Goal: Transaction & Acquisition: Purchase product/service

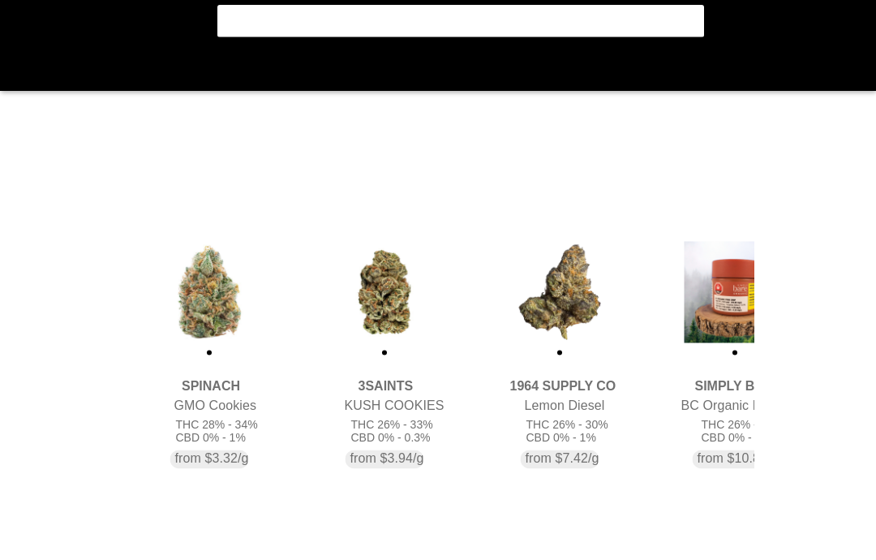
click at [684, 31] on flt-glass-pane at bounding box center [438, 280] width 876 height 560
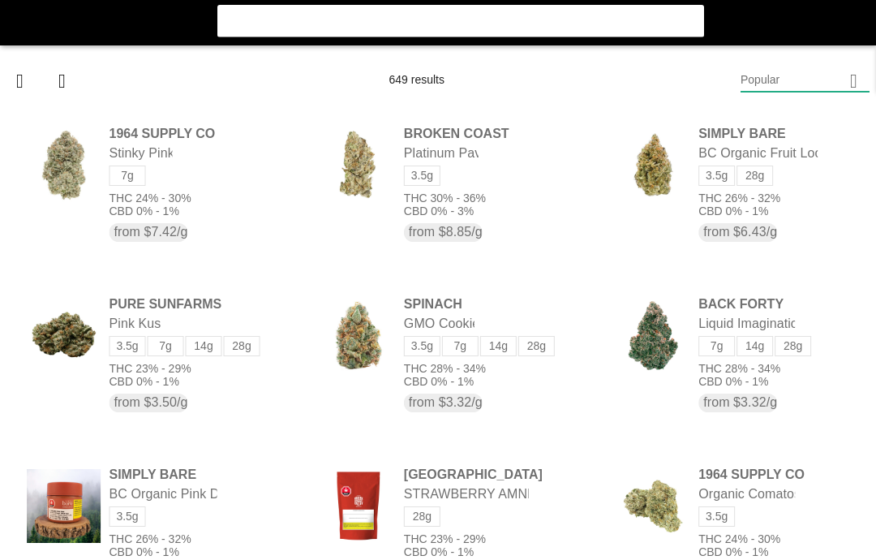
click at [473, 137] on flt-glass-pane at bounding box center [438, 280] width 876 height 560
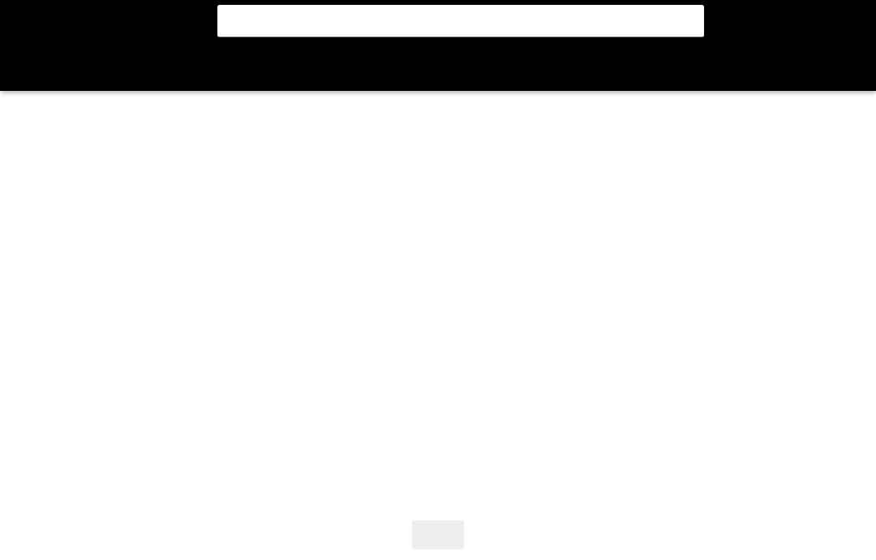
click at [740, 300] on flt-glass-pane at bounding box center [438, 280] width 876 height 560
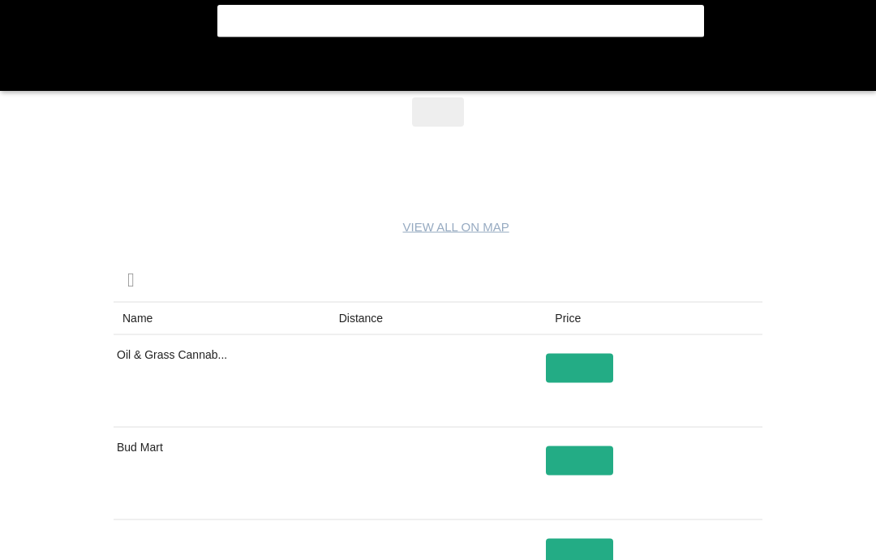
click at [712, 319] on flt-glass-pane at bounding box center [438, 280] width 876 height 560
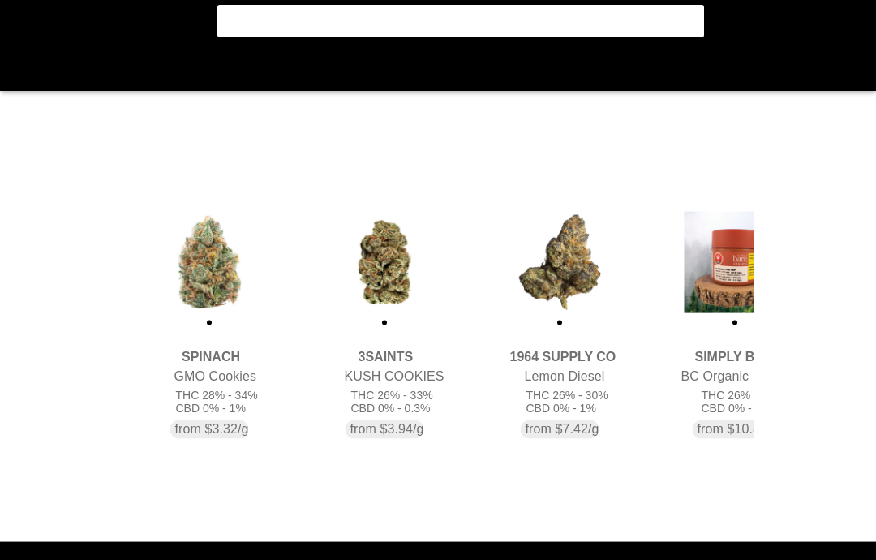
click at [738, 314] on flt-glass-pane at bounding box center [438, 280] width 876 height 560
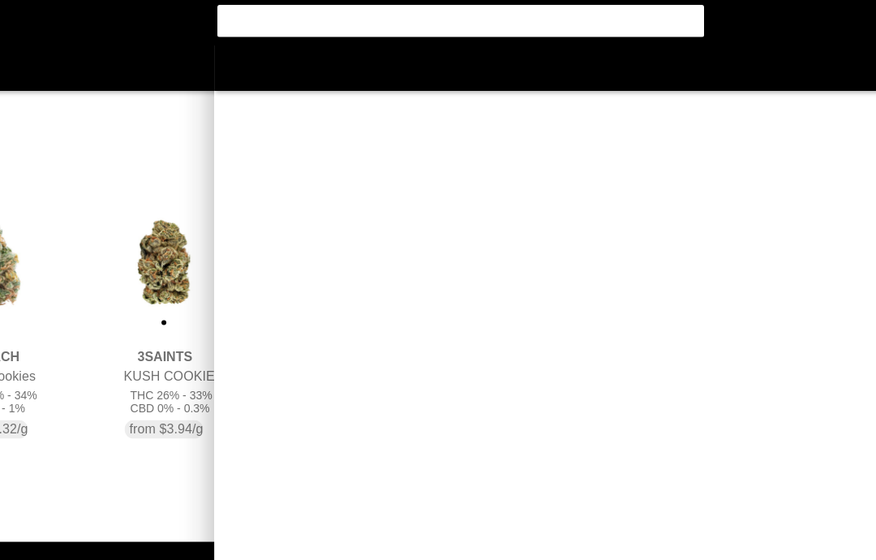
click at [209, 286] on flt-glass-pane at bounding box center [438, 280] width 876 height 560
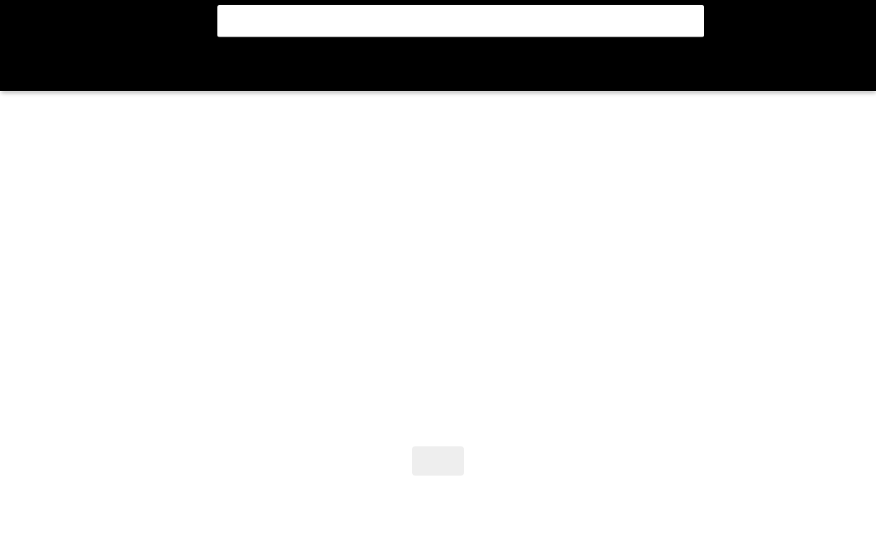
click at [727, 303] on flt-glass-pane at bounding box center [438, 280] width 876 height 560
click at [500, 135] on flt-glass-pane at bounding box center [438, 280] width 876 height 560
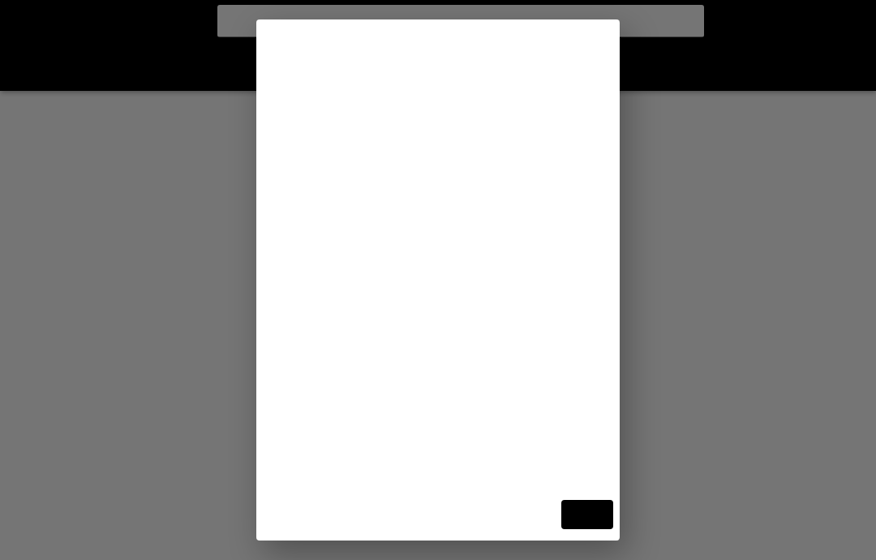
click at [538, 407] on flt-glass-pane at bounding box center [438, 280] width 876 height 560
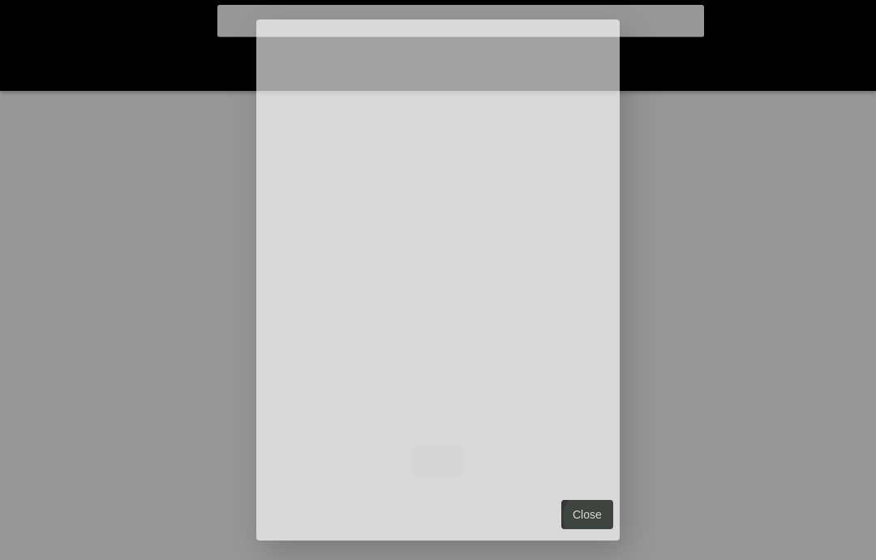
click at [599, 524] on flt-glass-pane at bounding box center [438, 280] width 876 height 560
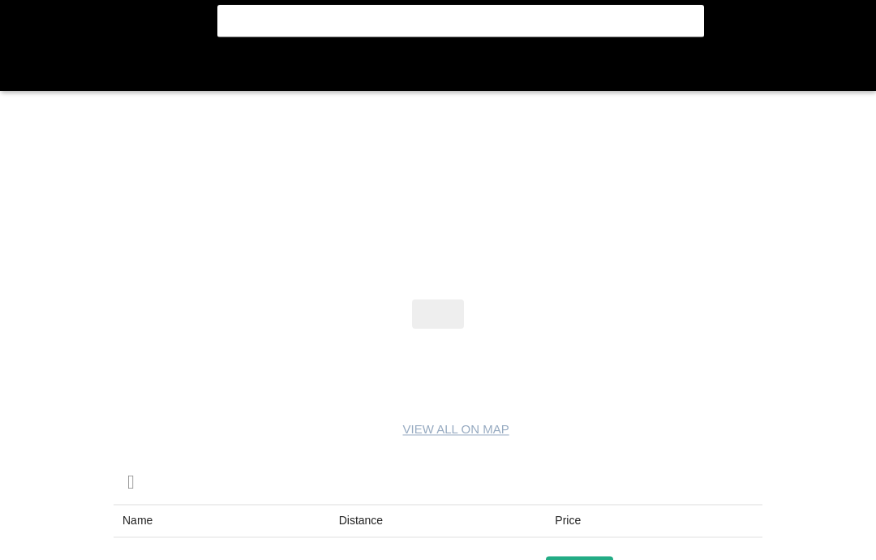
click at [727, 326] on flt-glass-pane at bounding box center [438, 280] width 876 height 560
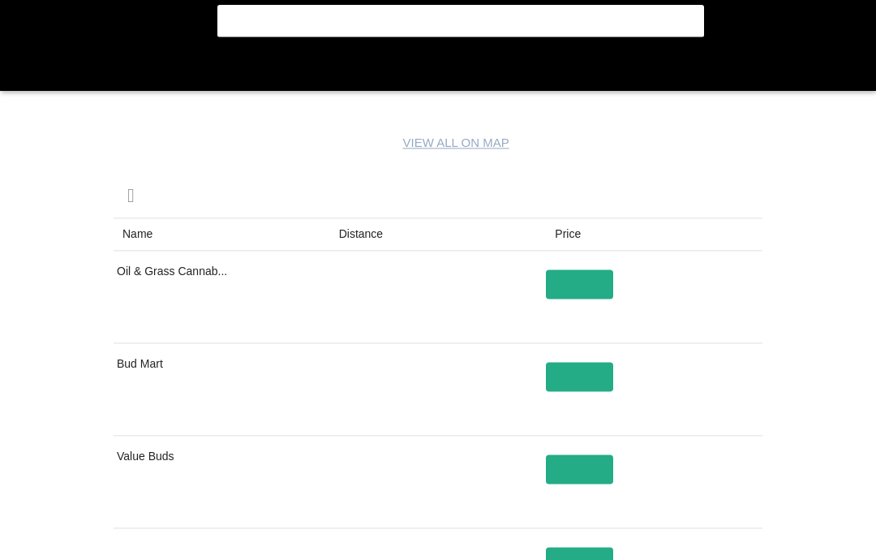
click at [729, 298] on flt-glass-pane at bounding box center [438, 280] width 876 height 560
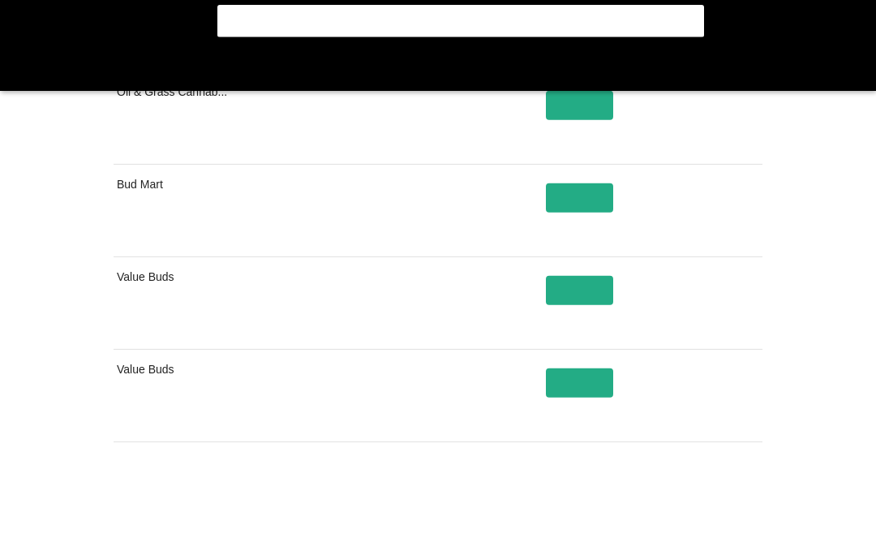
click at [761, 278] on flt-glass-pane at bounding box center [438, 280] width 876 height 560
click at [738, 521] on flt-glass-pane at bounding box center [438, 280] width 876 height 560
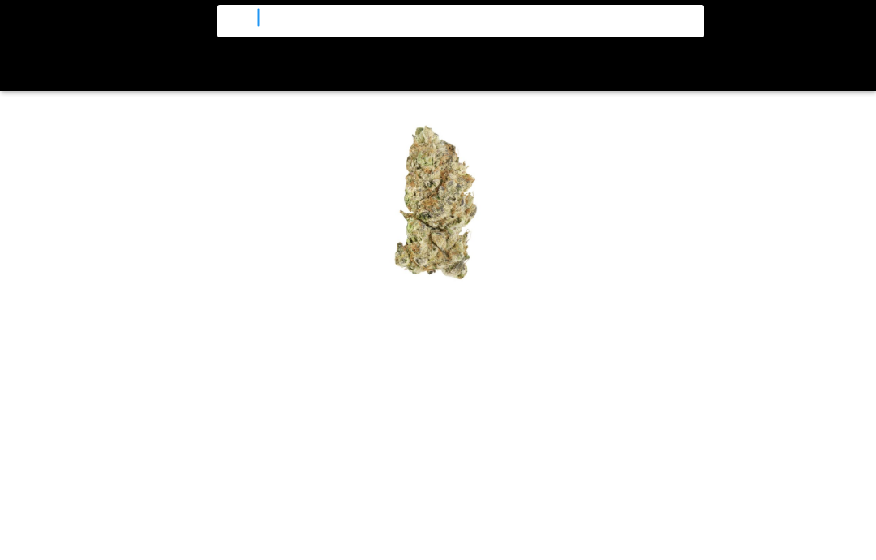
click at [305, 20] on input "indica" at bounding box center [444, 18] width 441 height 16
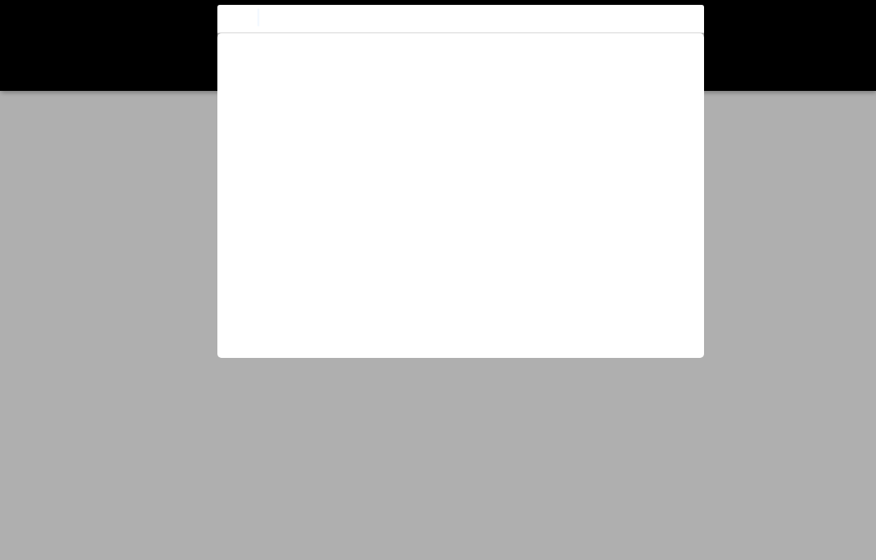
click at [101, 113] on flt-glass-pane at bounding box center [438, 280] width 876 height 560
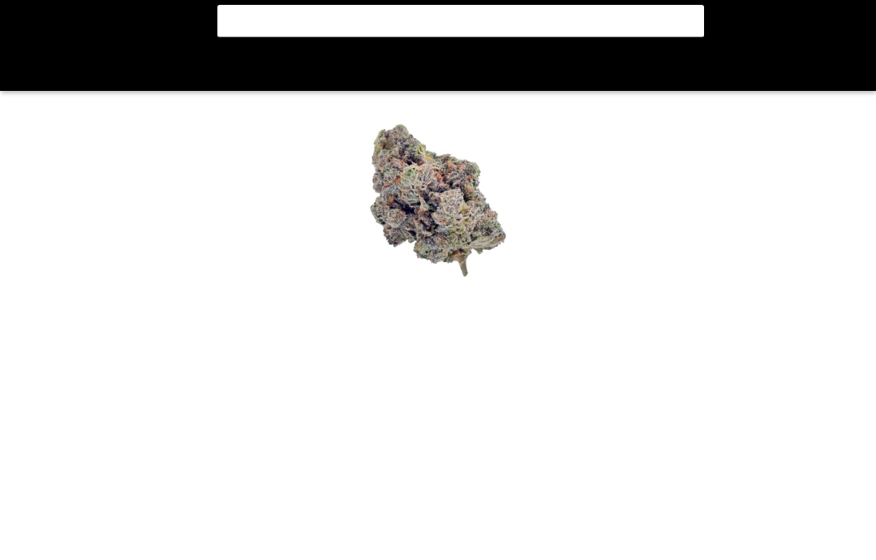
click at [24, 67] on flt-glass-pane at bounding box center [438, 280] width 876 height 560
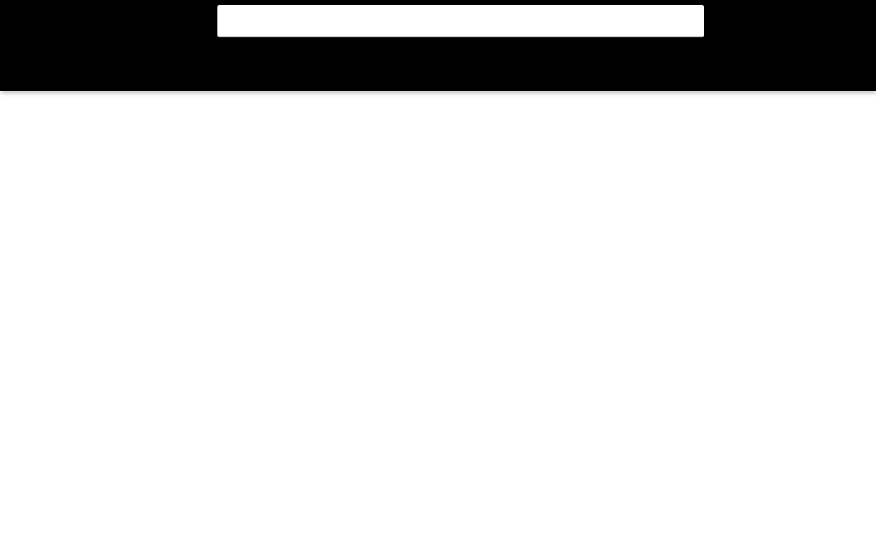
click at [746, 353] on flt-glass-pane at bounding box center [438, 280] width 876 height 560
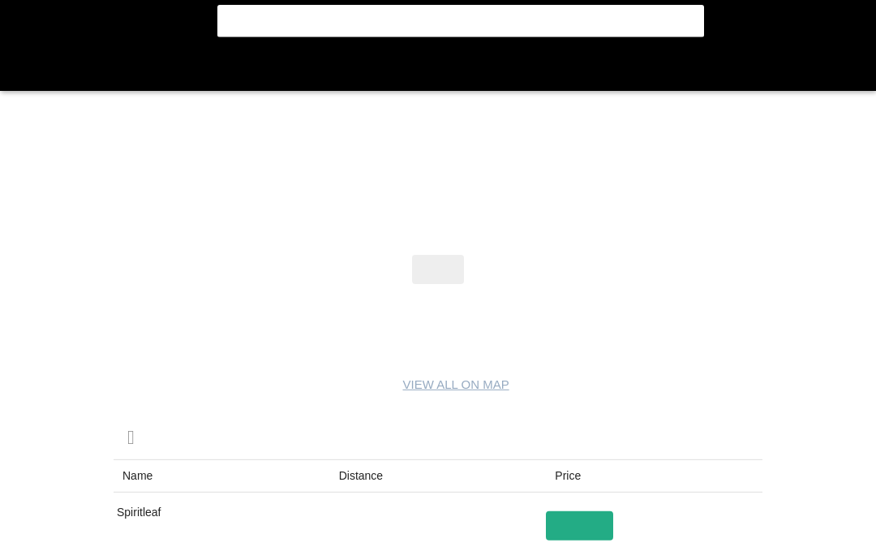
click at [755, 360] on flt-glass-pane at bounding box center [438, 280] width 876 height 560
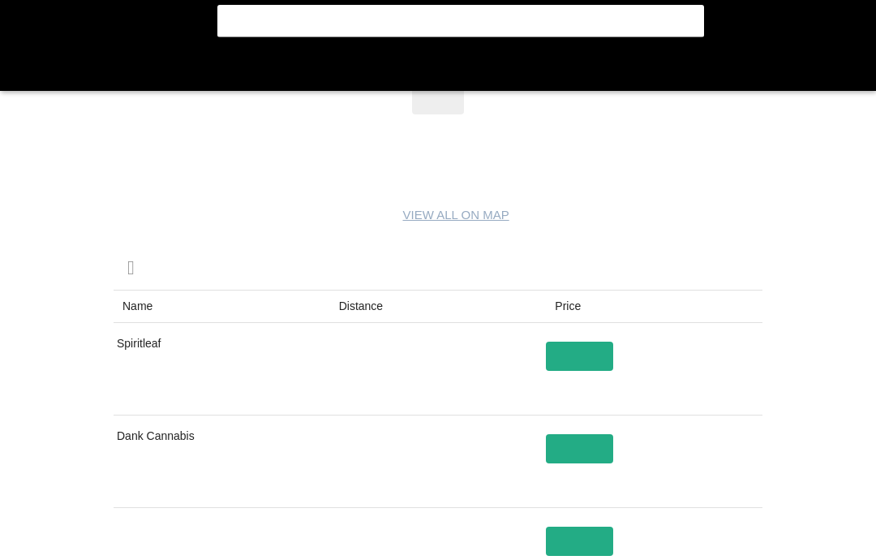
click at [747, 364] on flt-glass-pane at bounding box center [438, 280] width 876 height 560
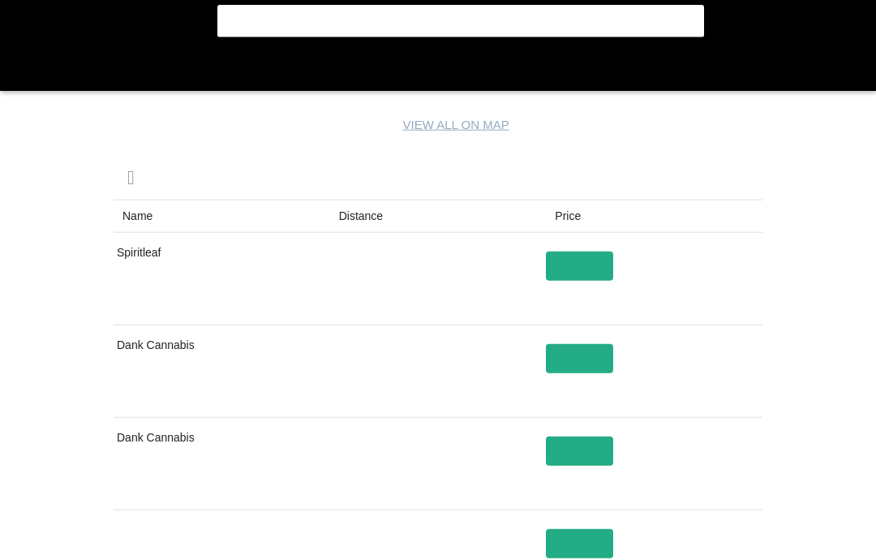
click at [748, 369] on flt-glass-pane at bounding box center [438, 280] width 876 height 560
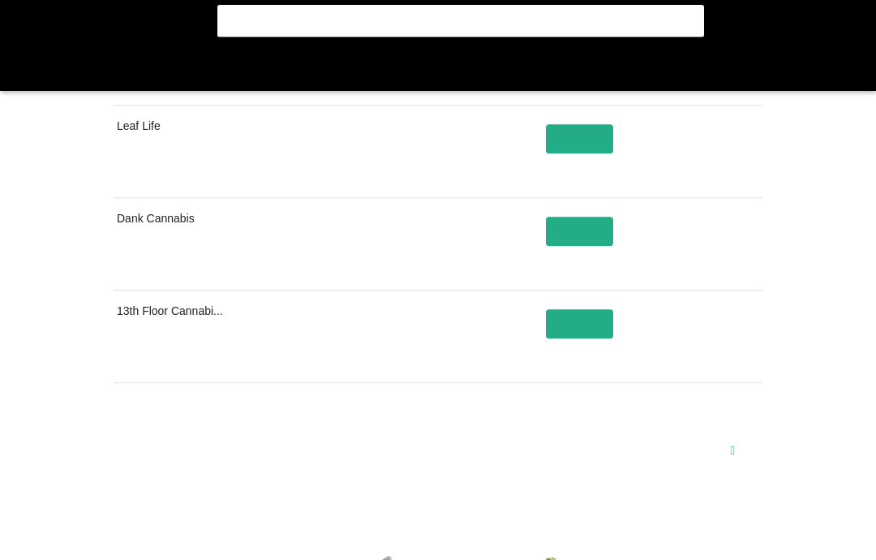
click at [729, 458] on flt-glass-pane at bounding box center [438, 280] width 876 height 560
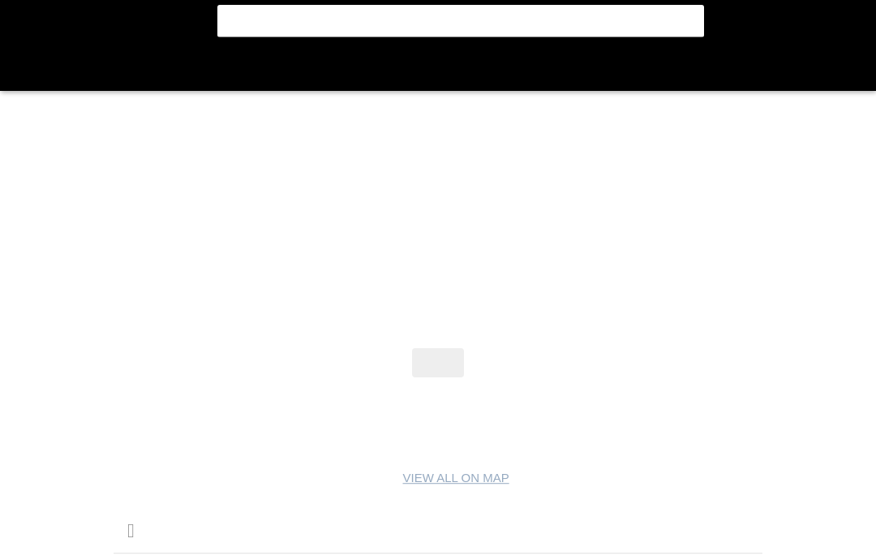
click at [794, 385] on flt-glass-pane at bounding box center [438, 280] width 876 height 560
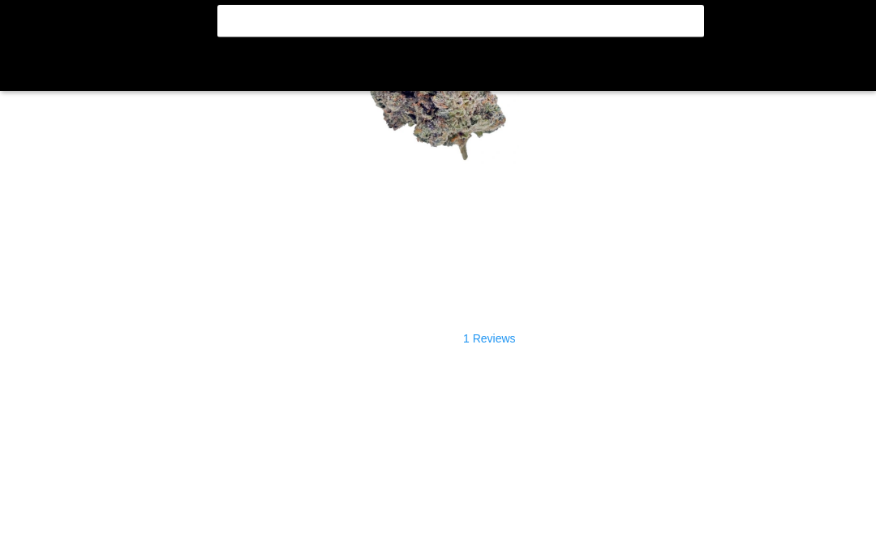
click at [506, 340] on flt-glass-pane at bounding box center [438, 280] width 876 height 560
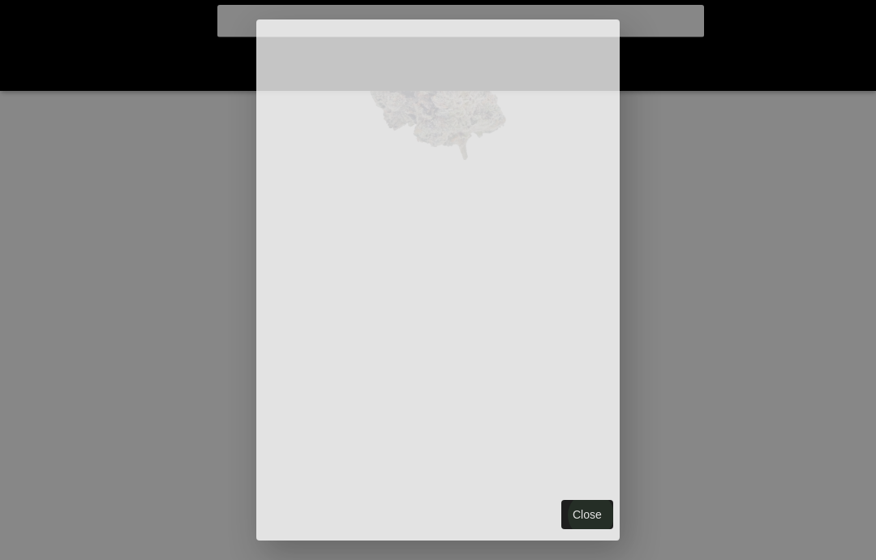
click at [597, 517] on flt-glass-pane at bounding box center [438, 280] width 876 height 560
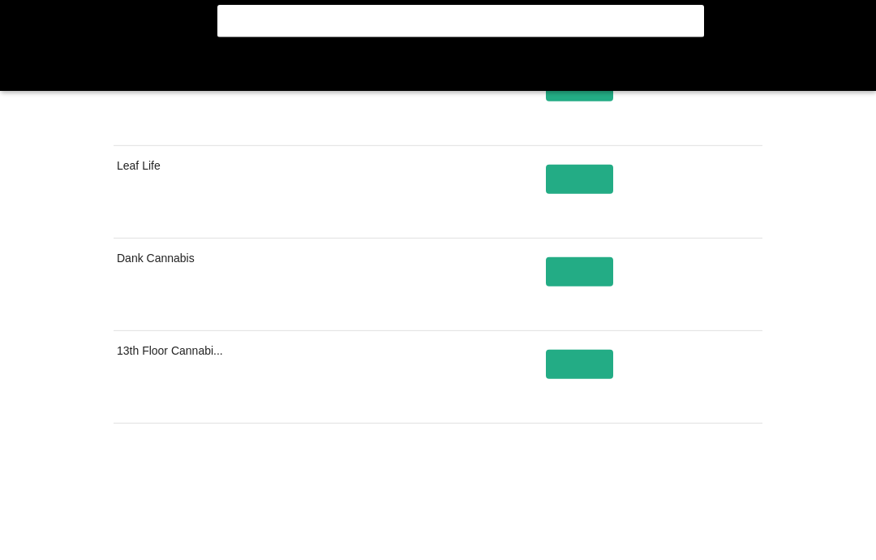
click at [46, 309] on flt-glass-pane at bounding box center [438, 280] width 876 height 560
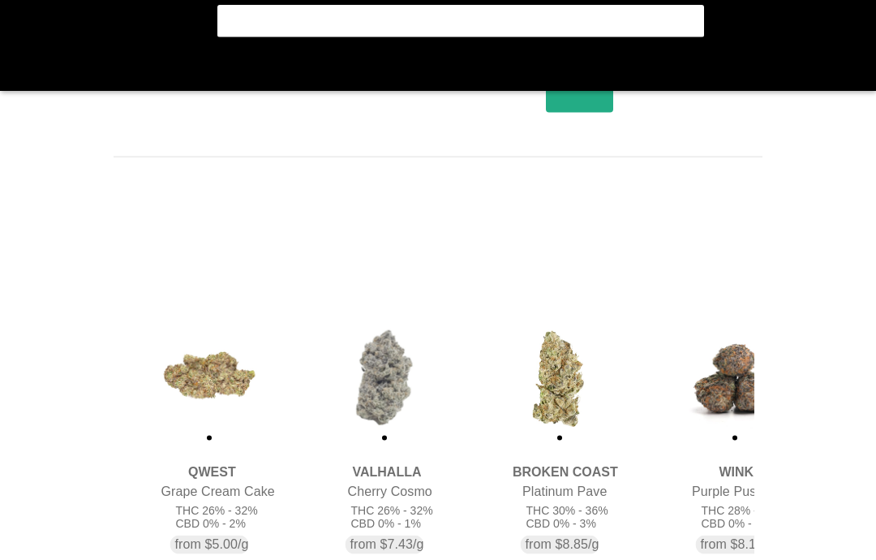
click at [766, 294] on flt-glass-pane at bounding box center [438, 280] width 876 height 560
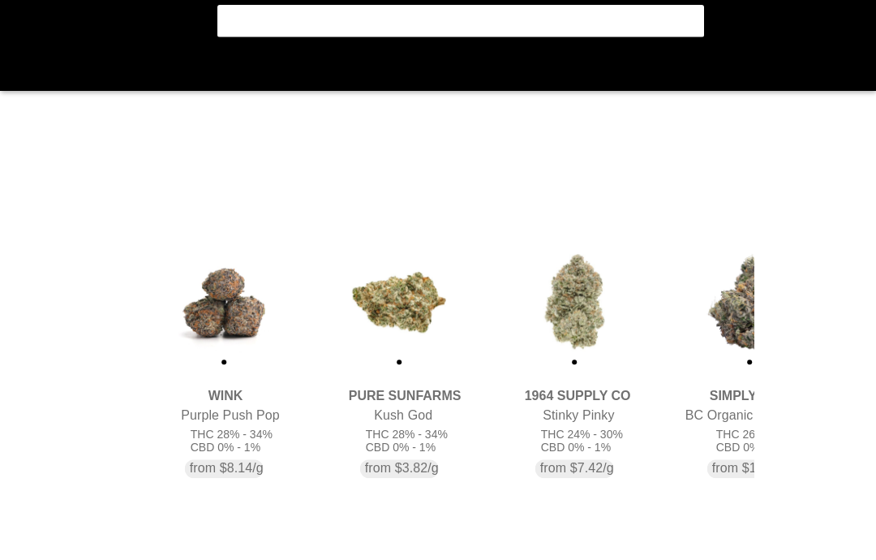
click at [672, 370] on flt-glass-pane at bounding box center [438, 280] width 876 height 560
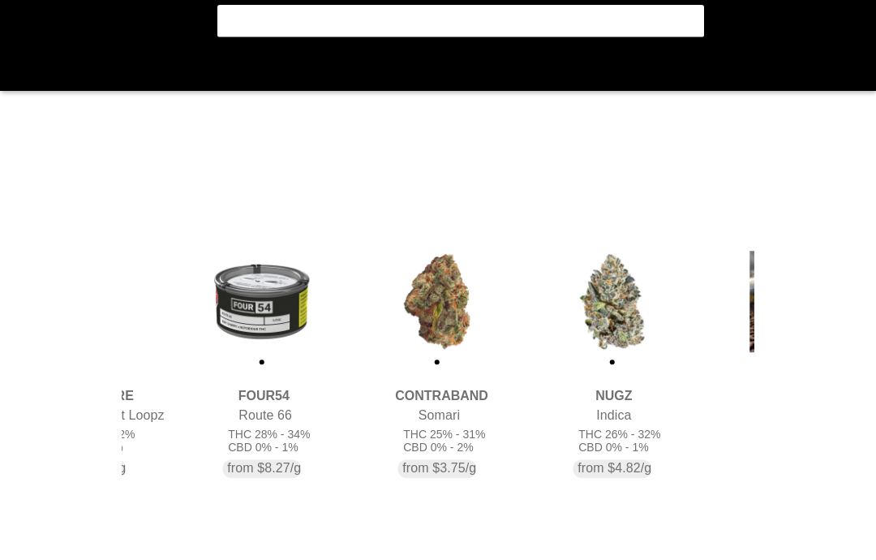
click at [738, 375] on flt-glass-pane at bounding box center [438, 280] width 876 height 560
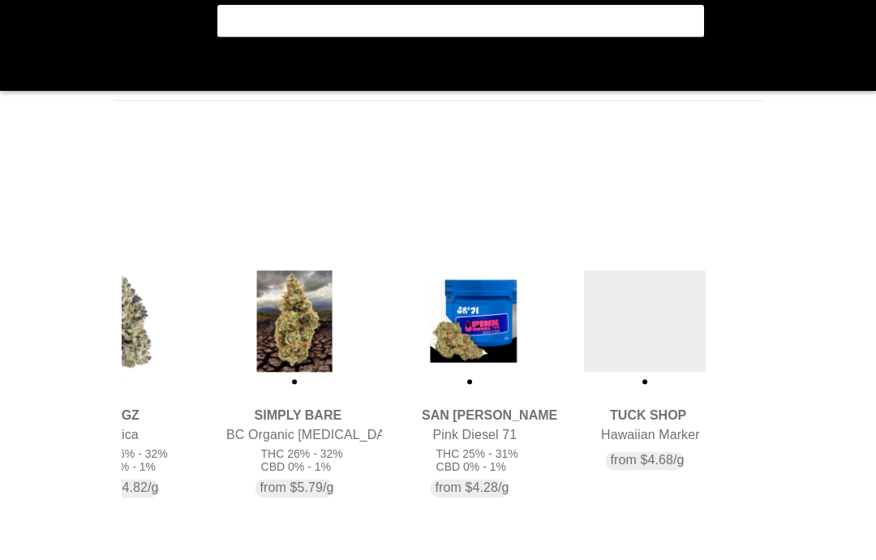
click at [699, 425] on flt-glass-pane at bounding box center [438, 280] width 876 height 560
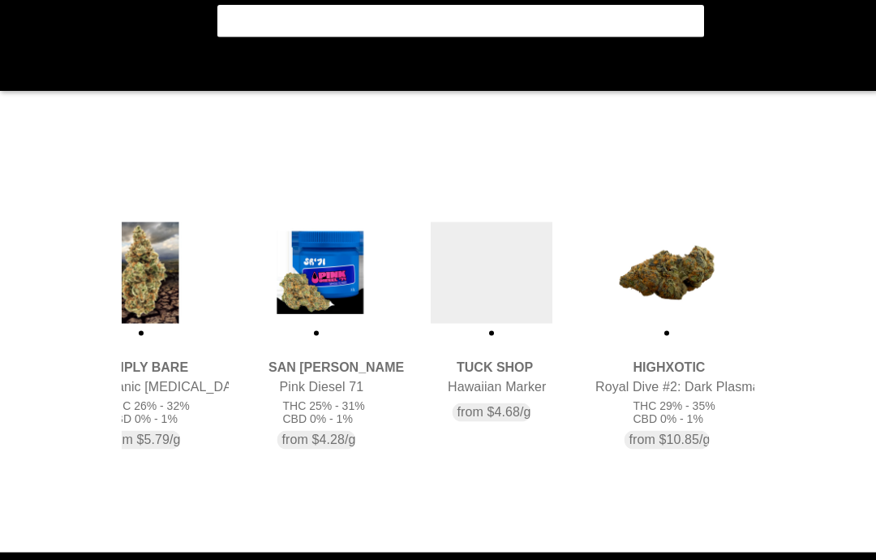
click at [691, 375] on flt-glass-pane at bounding box center [438, 280] width 876 height 560
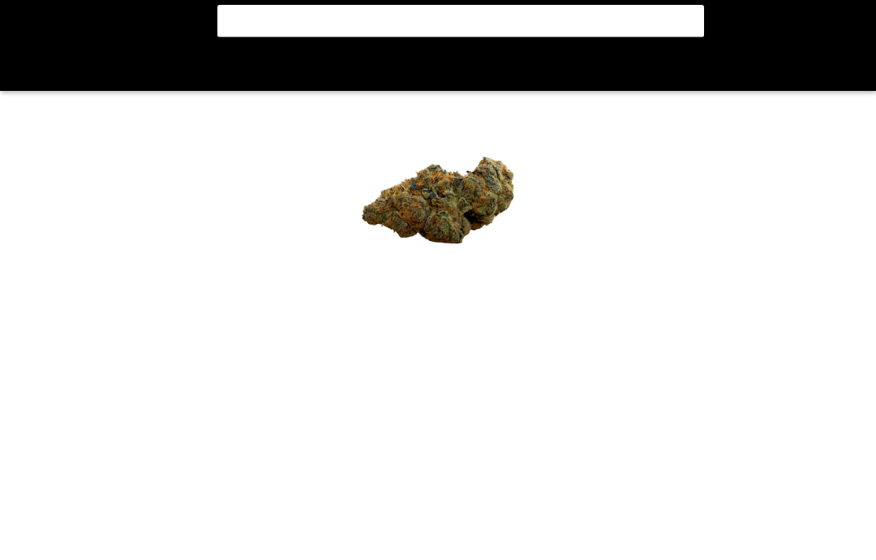
click at [505, 448] on flt-glass-pane at bounding box center [438, 280] width 876 height 560
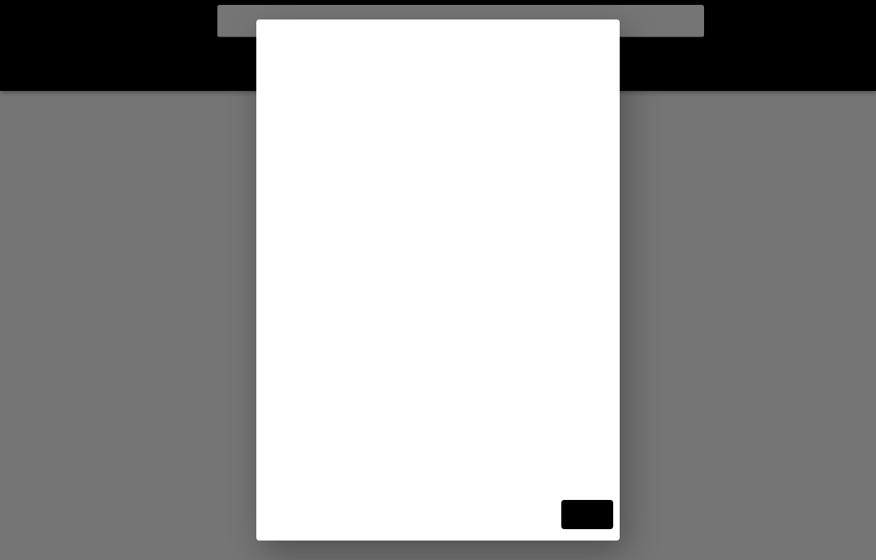
click at [735, 304] on flt-glass-pane at bounding box center [438, 280] width 876 height 560
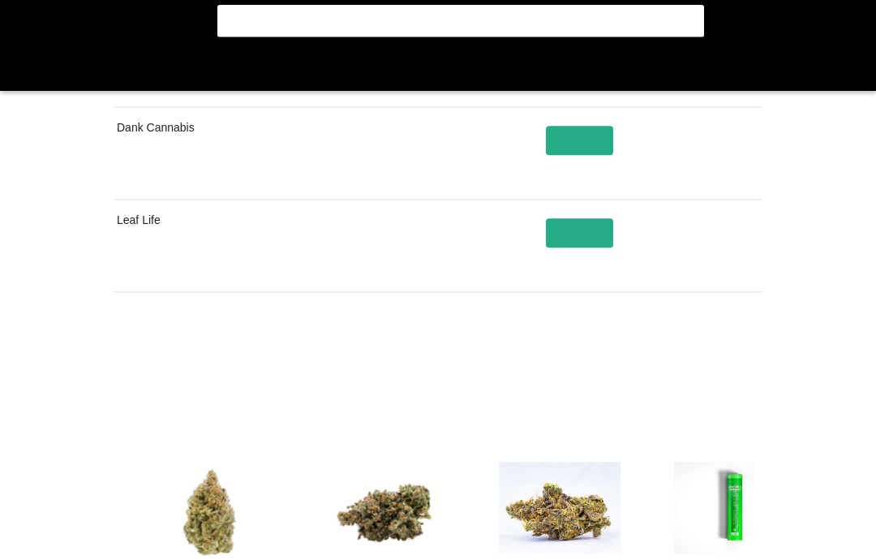
click at [770, 321] on flt-glass-pane at bounding box center [438, 280] width 876 height 560
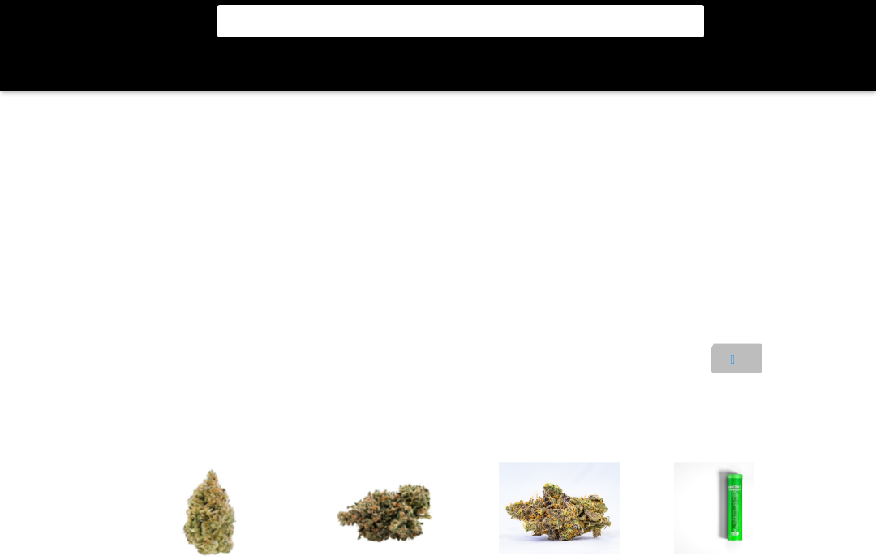
click at [748, 366] on flt-glass-pane at bounding box center [438, 280] width 876 height 560
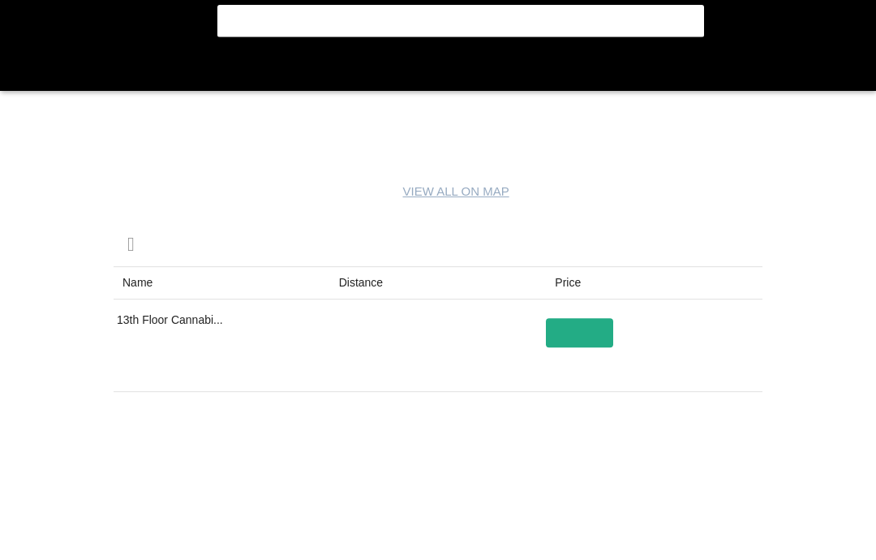
click at [778, 416] on flt-glass-pane at bounding box center [438, 280] width 876 height 560
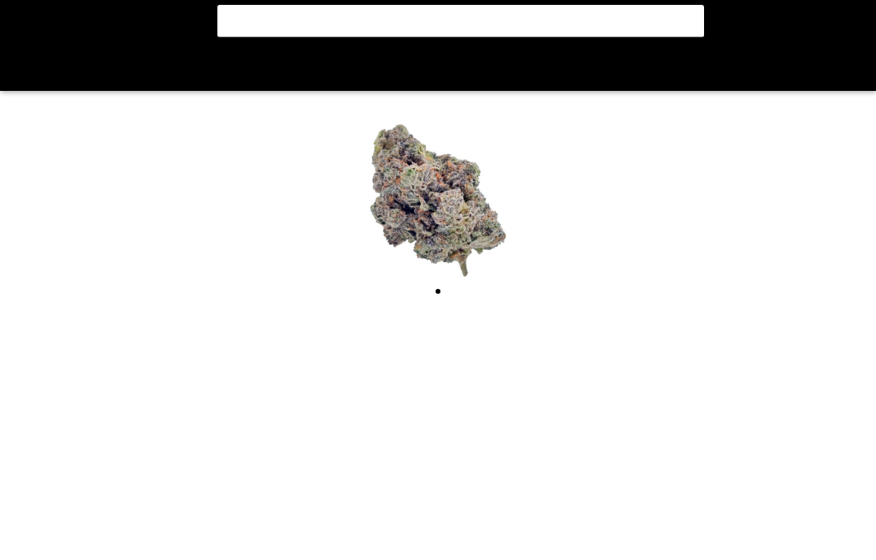
click at [25, 76] on flt-glass-pane at bounding box center [438, 280] width 876 height 560
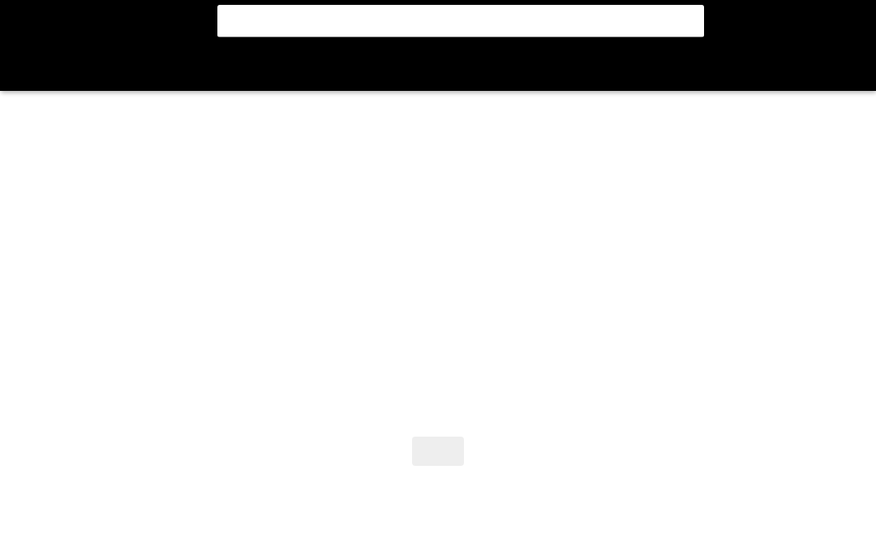
click at [759, 356] on flt-glass-pane at bounding box center [438, 280] width 876 height 560
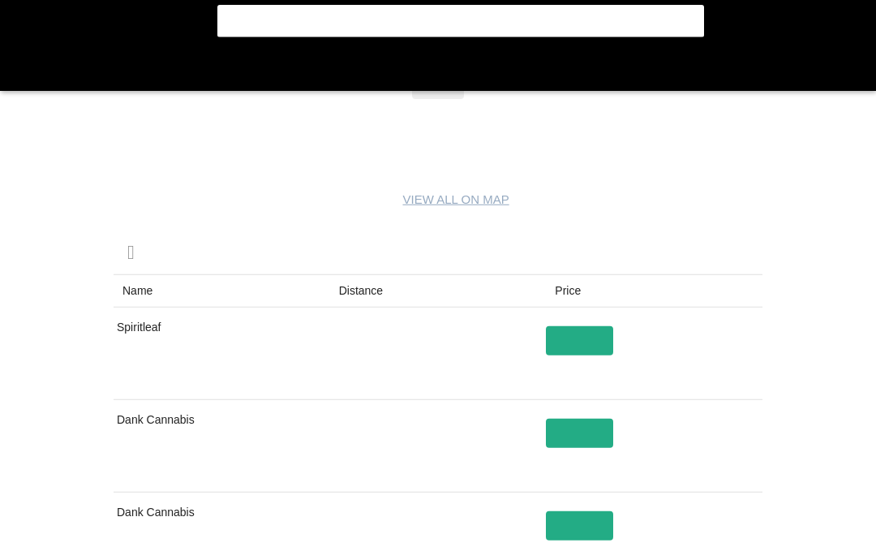
click at [752, 361] on flt-glass-pane at bounding box center [438, 280] width 876 height 560
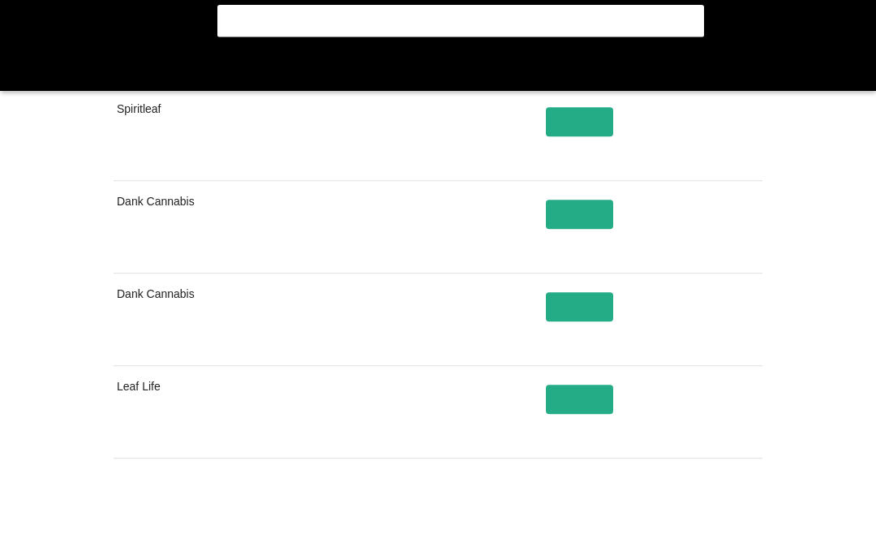
click at [770, 407] on flt-glass-pane at bounding box center [438, 280] width 876 height 560
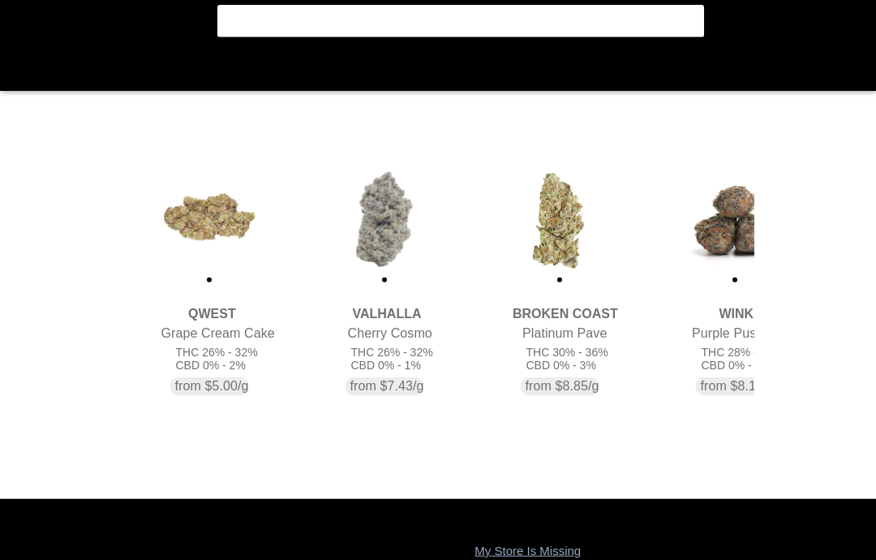
click at [799, 390] on flt-glass-pane at bounding box center [438, 280] width 876 height 560
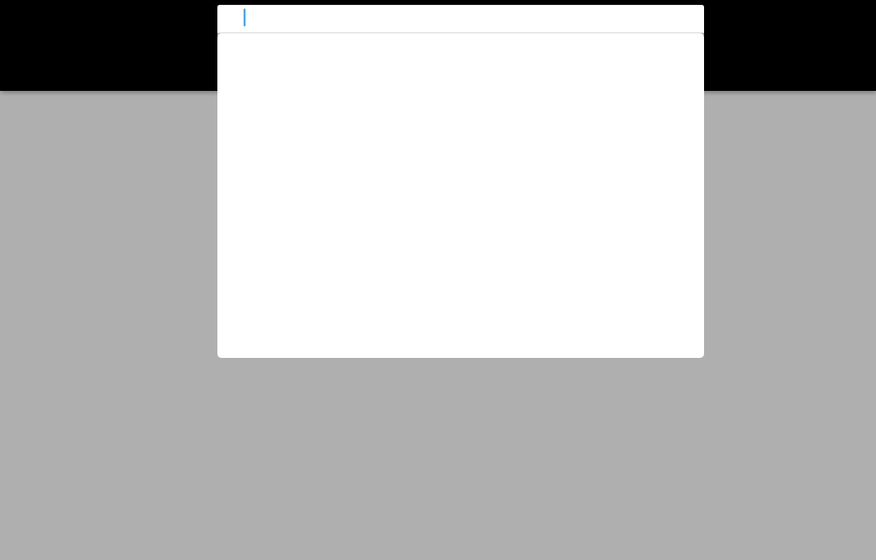
type input "i"
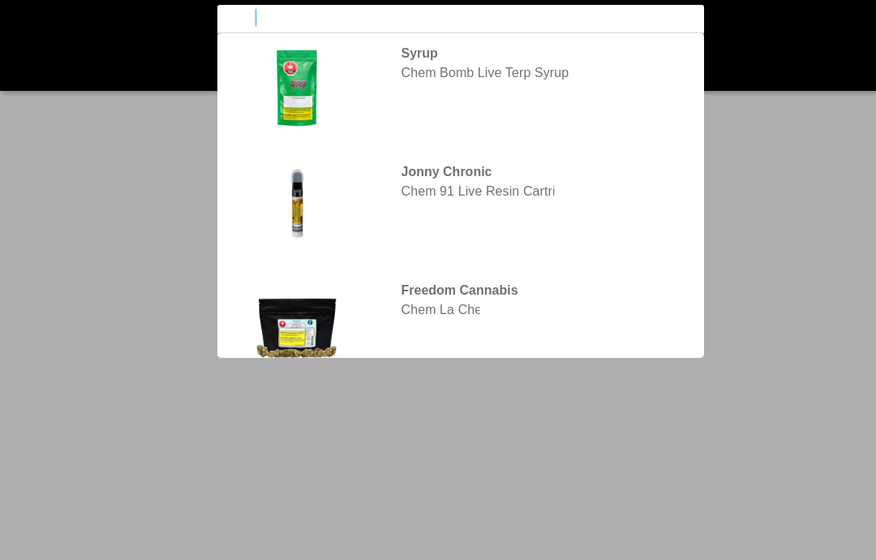
type input "chema"
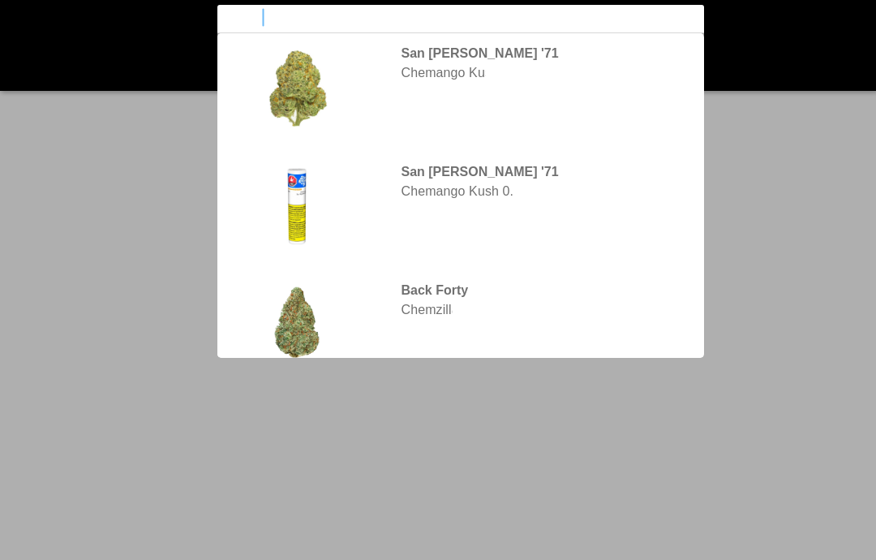
click at [468, 62] on flt-glass-pane at bounding box center [438, 280] width 876 height 560
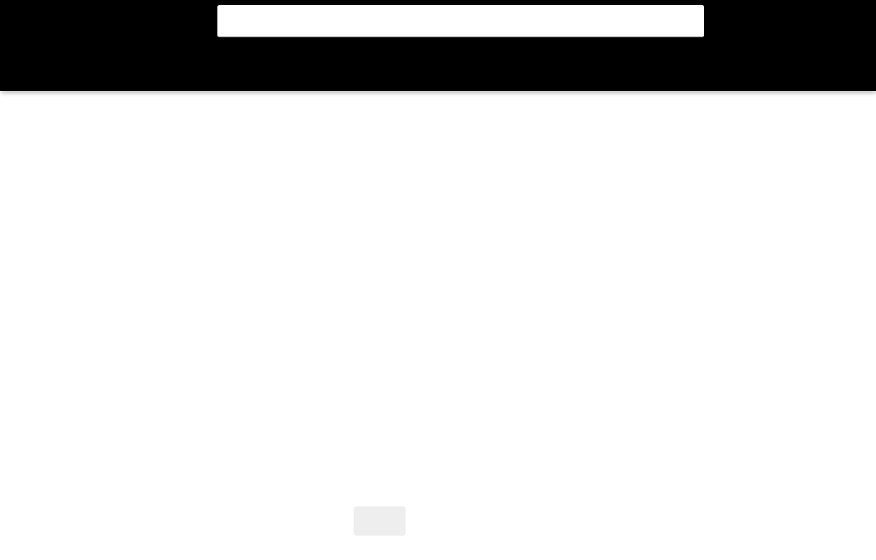
click at [719, 369] on flt-glass-pane at bounding box center [438, 280] width 876 height 560
click at [501, 474] on flt-glass-pane at bounding box center [438, 280] width 876 height 560
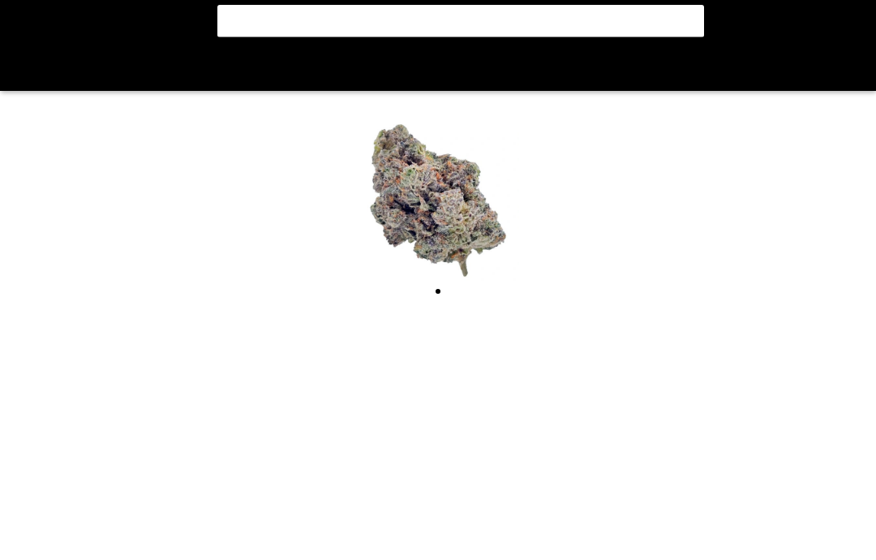
click at [33, 71] on flt-glass-pane at bounding box center [438, 280] width 876 height 560
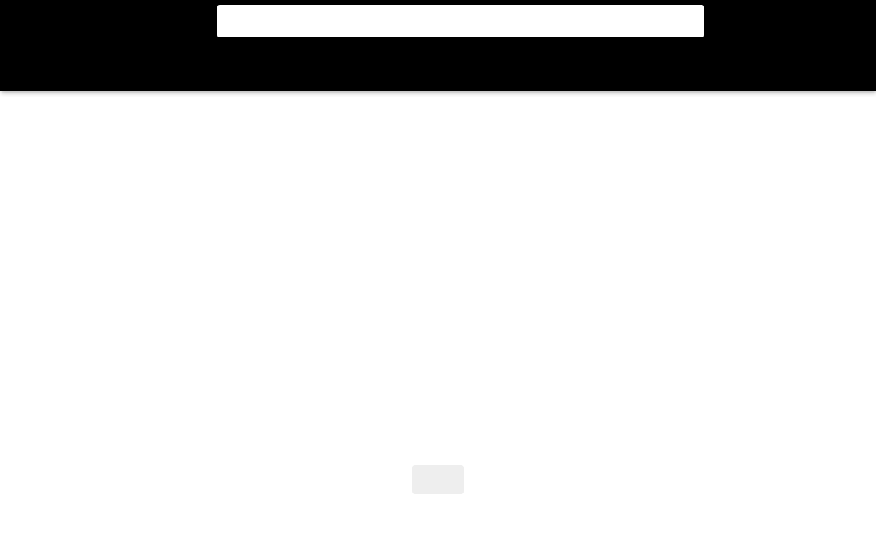
click at [764, 386] on flt-glass-pane at bounding box center [438, 280] width 876 height 560
click at [777, 384] on flt-glass-pane at bounding box center [438, 280] width 876 height 560
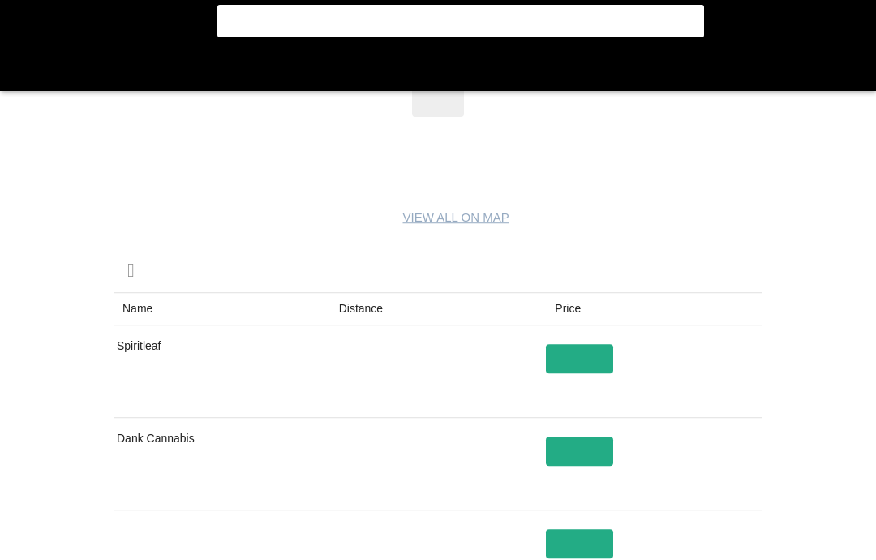
click at [785, 386] on flt-glass-pane at bounding box center [438, 280] width 876 height 560
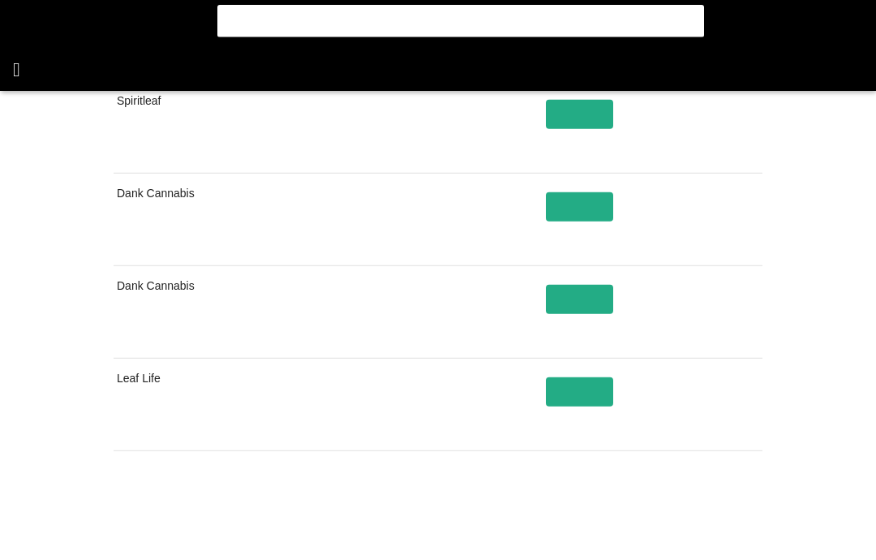
click at [23, 75] on flt-glass-pane at bounding box center [438, 280] width 876 height 560
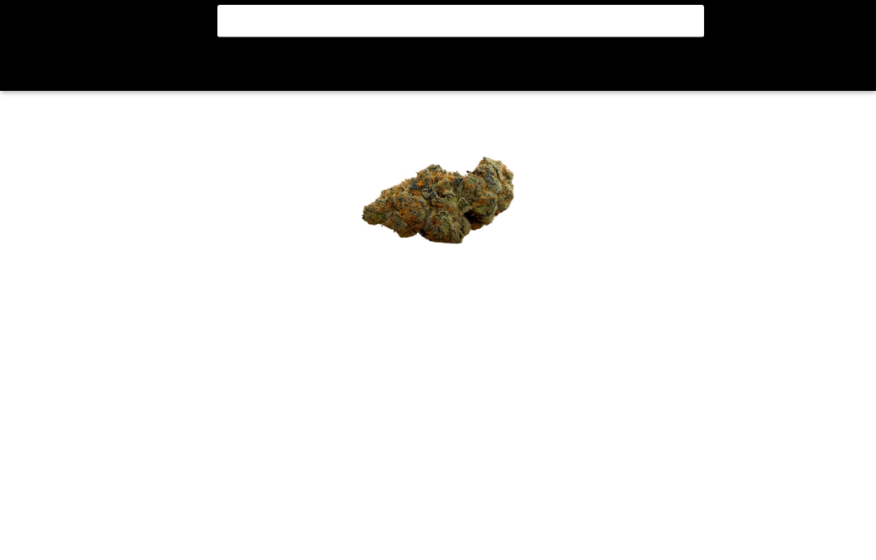
click at [793, 371] on flt-glass-pane at bounding box center [438, 280] width 876 height 560
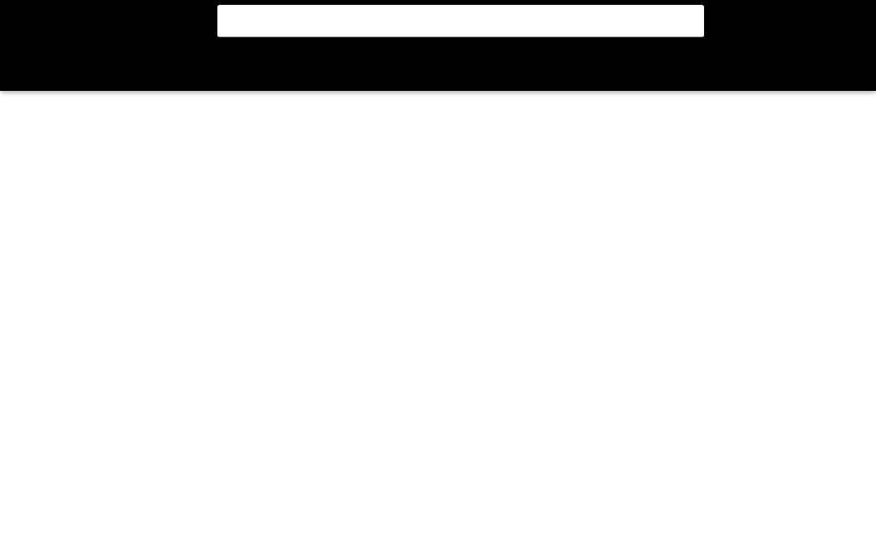
click at [794, 389] on flt-glass-pane at bounding box center [438, 280] width 876 height 560
click at [735, 518] on flt-glass-pane at bounding box center [438, 280] width 876 height 560
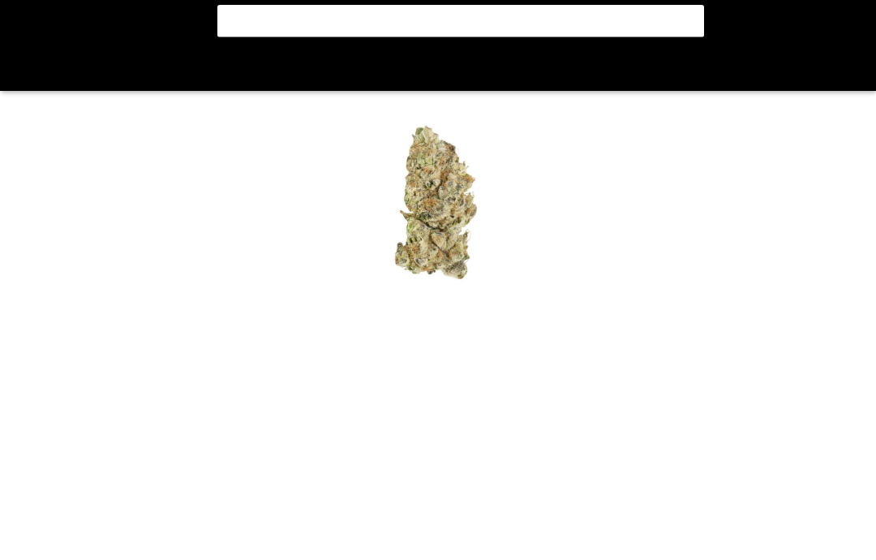
click at [779, 402] on flt-glass-pane at bounding box center [438, 280] width 876 height 560
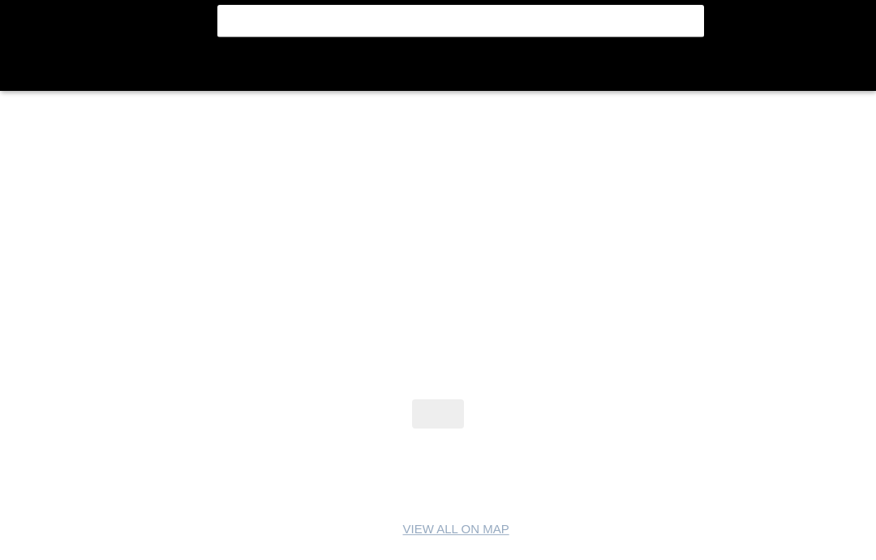
click at [781, 398] on flt-glass-pane at bounding box center [438, 280] width 876 height 560
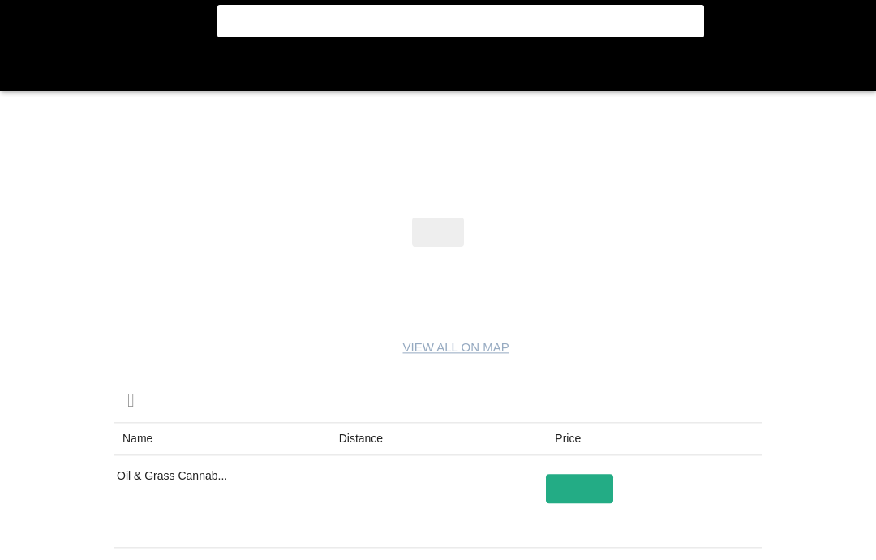
click at [786, 402] on flt-glass-pane at bounding box center [438, 280] width 876 height 560
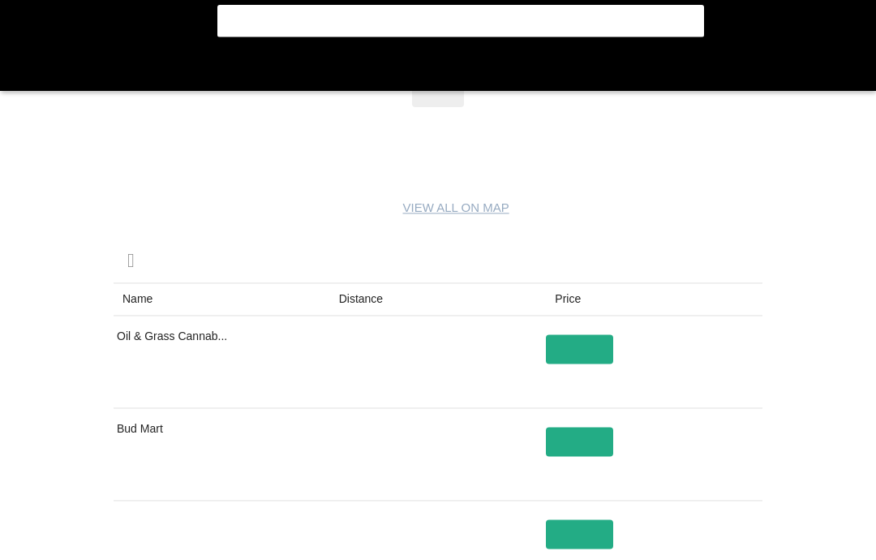
click at [784, 401] on flt-glass-pane at bounding box center [438, 280] width 876 height 560
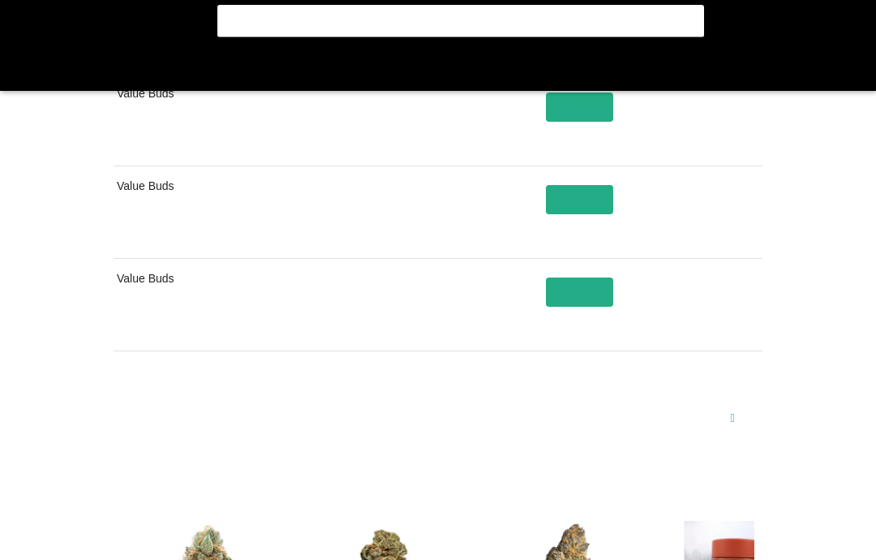
click at [744, 413] on flt-glass-pane at bounding box center [438, 280] width 876 height 560
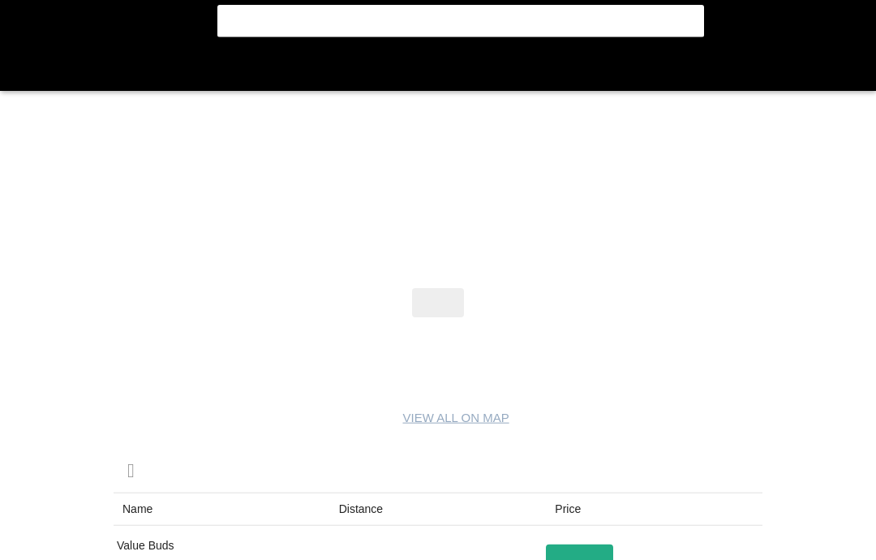
click at [794, 352] on flt-glass-pane at bounding box center [438, 280] width 876 height 560
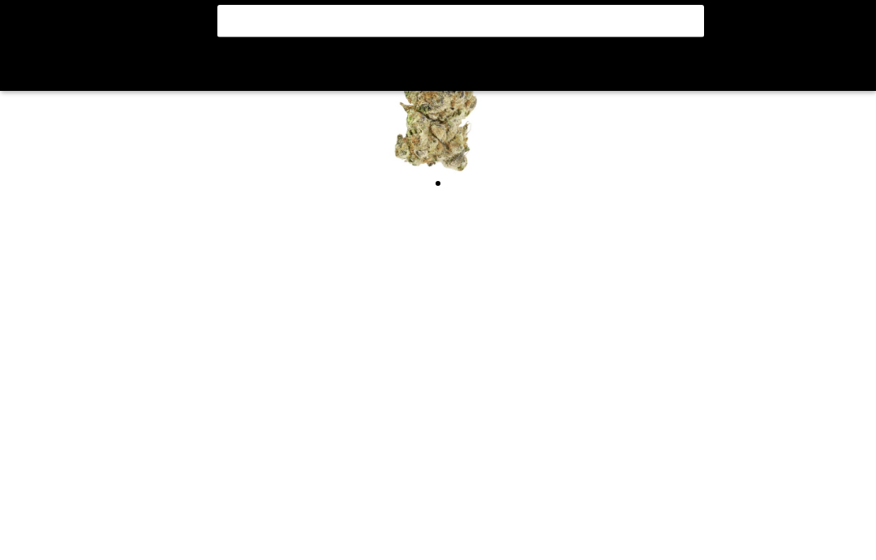
click at [774, 329] on flt-glass-pane at bounding box center [438, 280] width 876 height 560
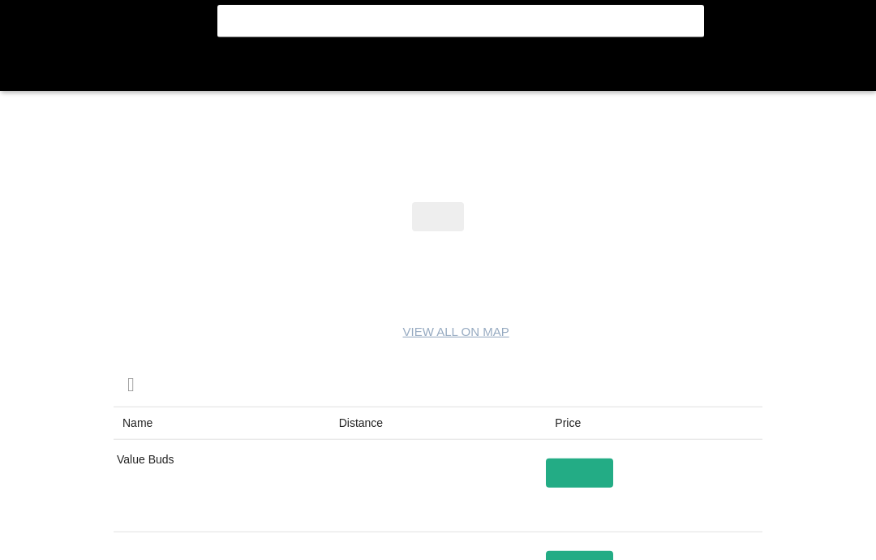
click at [780, 381] on flt-glass-pane at bounding box center [438, 280] width 876 height 560
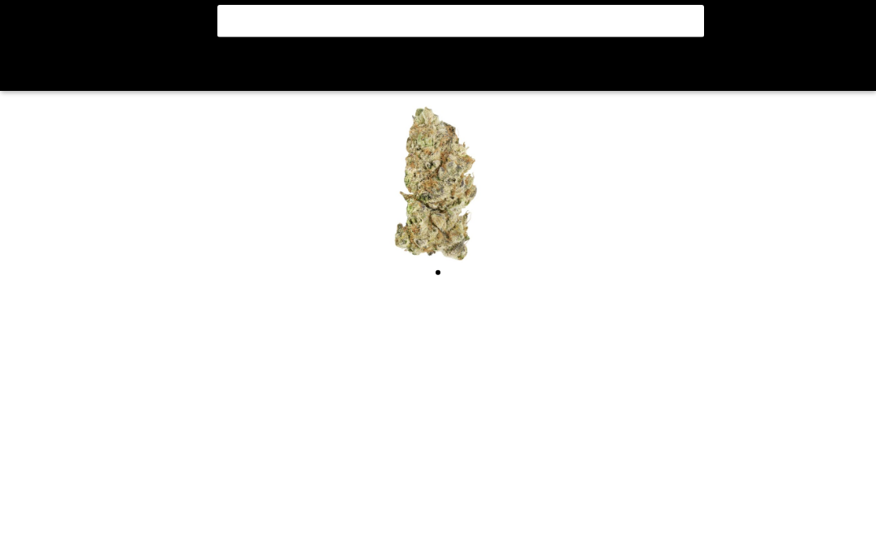
click at [776, 364] on flt-glass-pane at bounding box center [438, 280] width 876 height 560
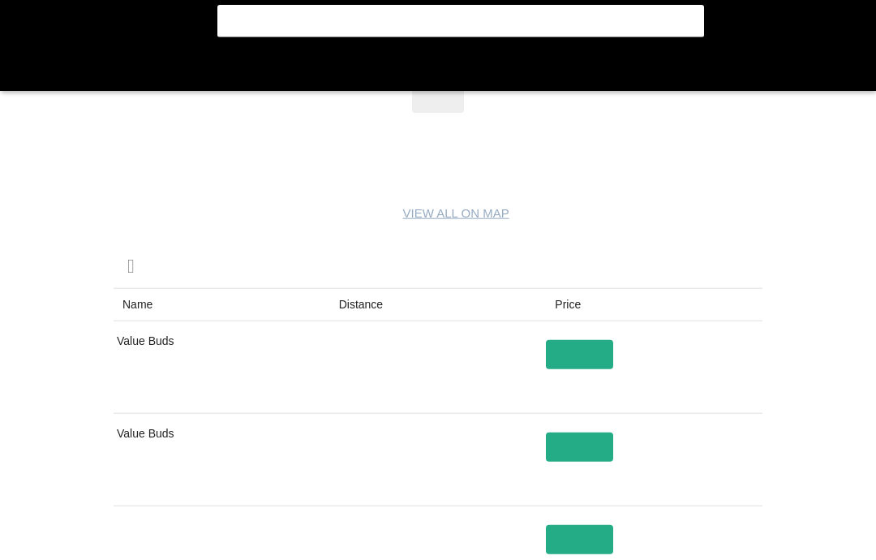
click at [777, 369] on flt-glass-pane at bounding box center [438, 280] width 876 height 560
